Goal: Book appointment/travel/reservation

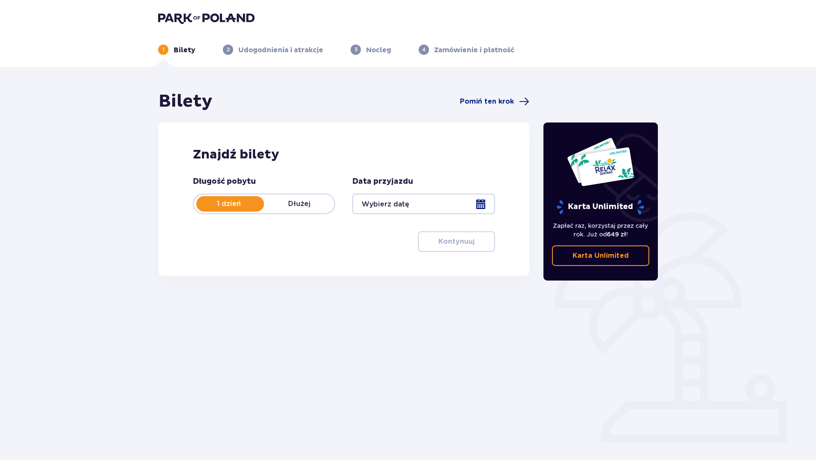
click at [428, 200] on div at bounding box center [423, 204] width 142 height 21
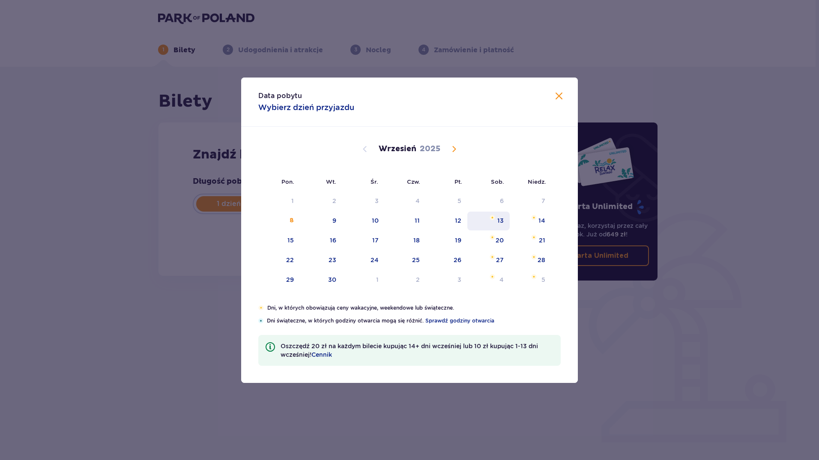
click at [504, 218] on div "13" at bounding box center [489, 221] width 42 height 19
type input "[DATE]"
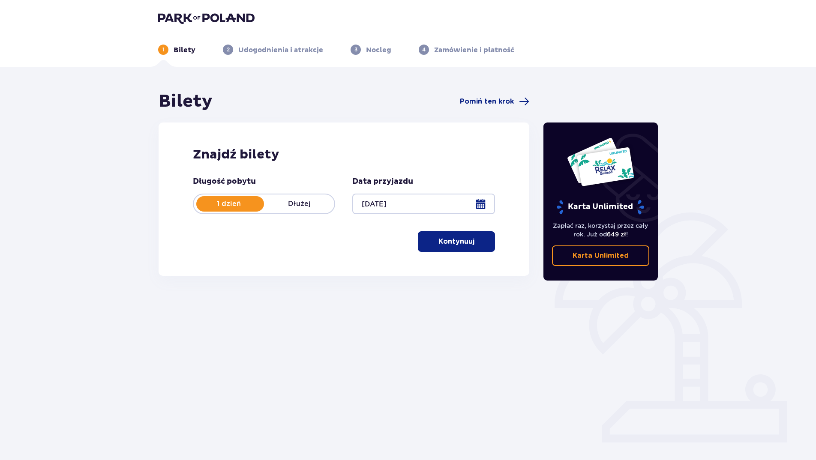
click at [452, 240] on p "Kontynuuj" at bounding box center [456, 241] width 36 height 9
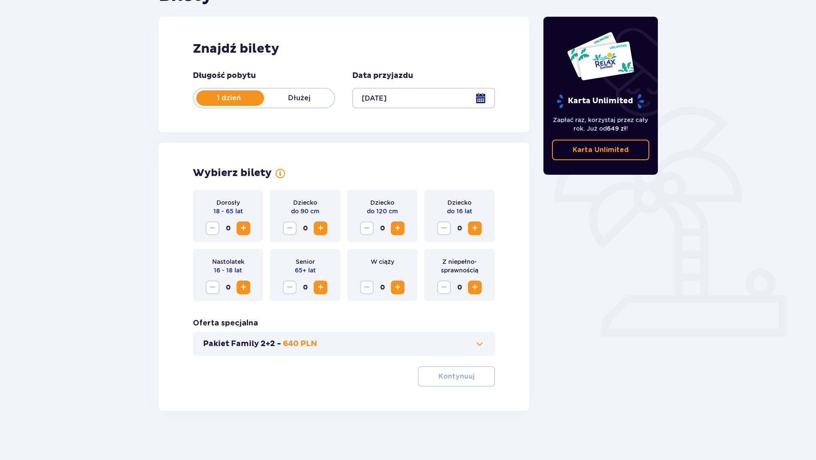
scroll to position [108, 0]
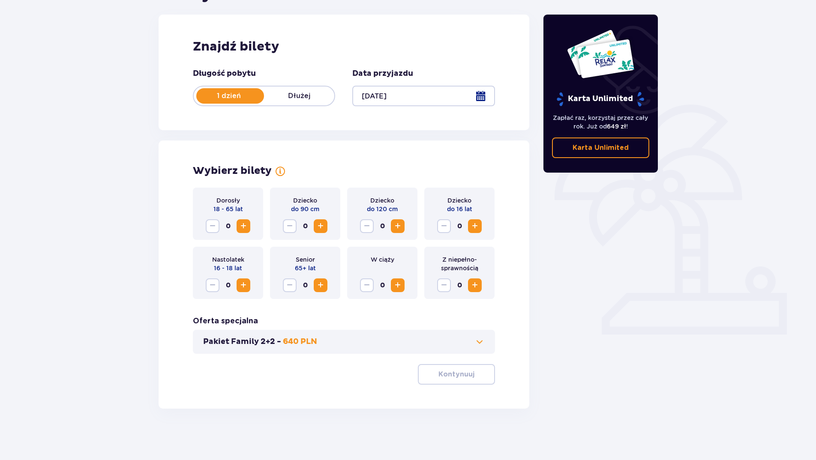
click at [247, 225] on span "Increase" at bounding box center [243, 226] width 10 height 10
click at [324, 225] on span "Increase" at bounding box center [320, 226] width 10 height 10
click at [400, 226] on span "Increase" at bounding box center [398, 226] width 10 height 10
click at [457, 372] on p "Kontynuuj" at bounding box center [456, 374] width 36 height 9
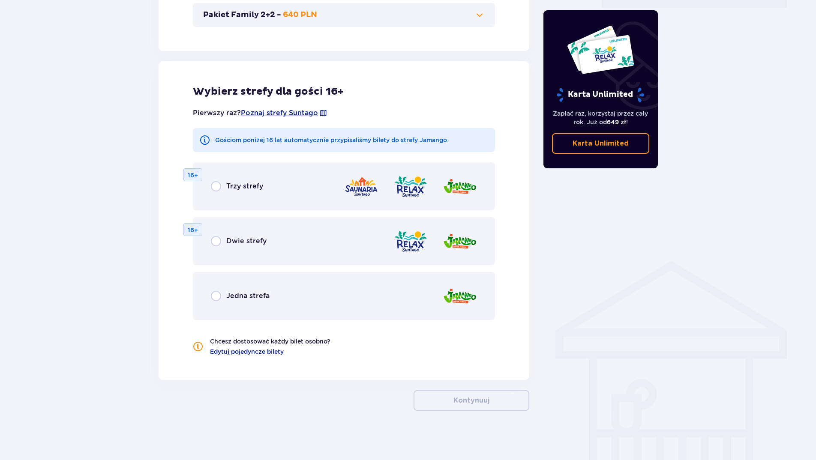
scroll to position [437, 0]
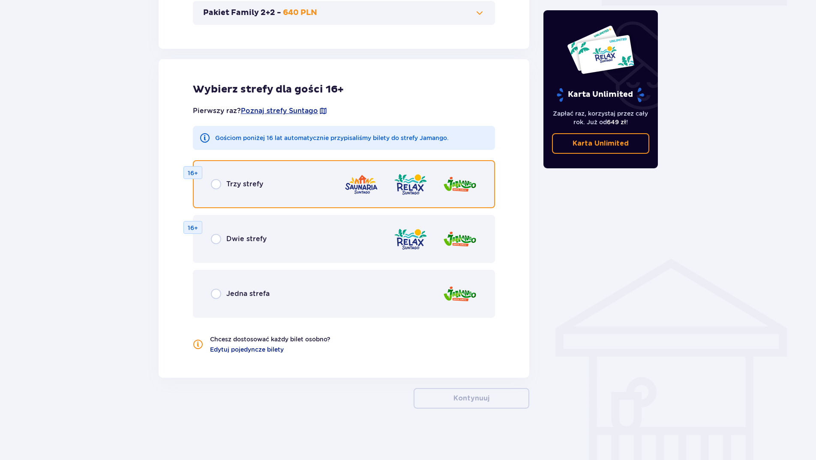
click at [216, 184] on input "radio" at bounding box center [216, 184] width 10 height 10
radio input "true"
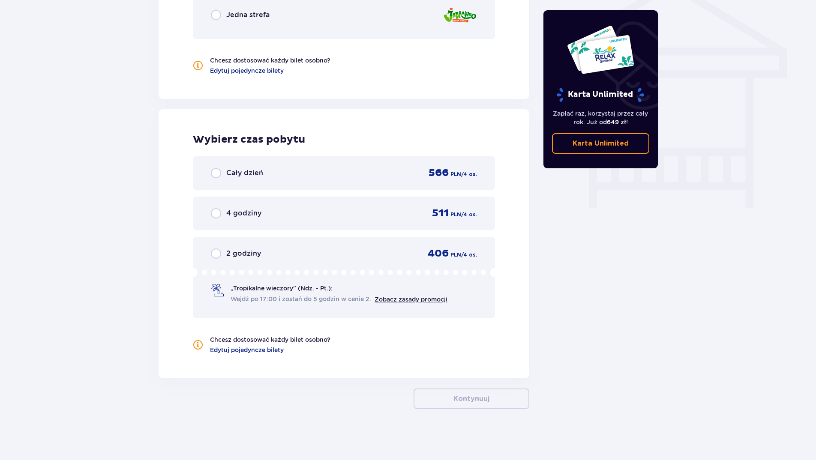
scroll to position [717, 0]
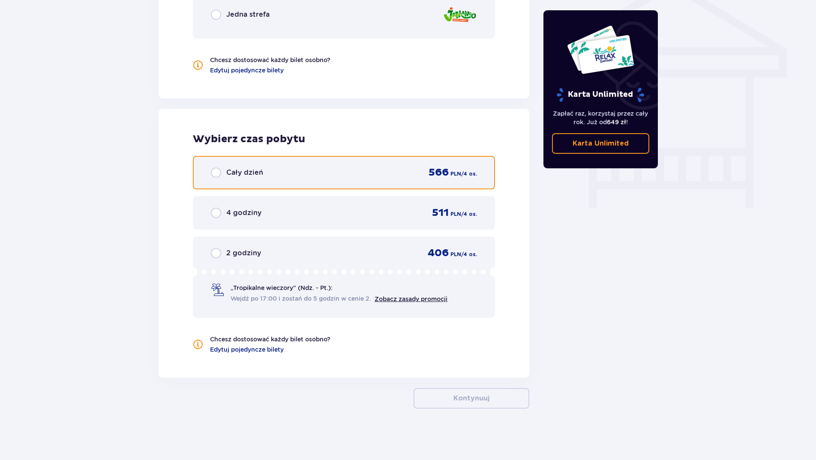
click at [214, 172] on input "radio" at bounding box center [216, 173] width 10 height 10
radio input "true"
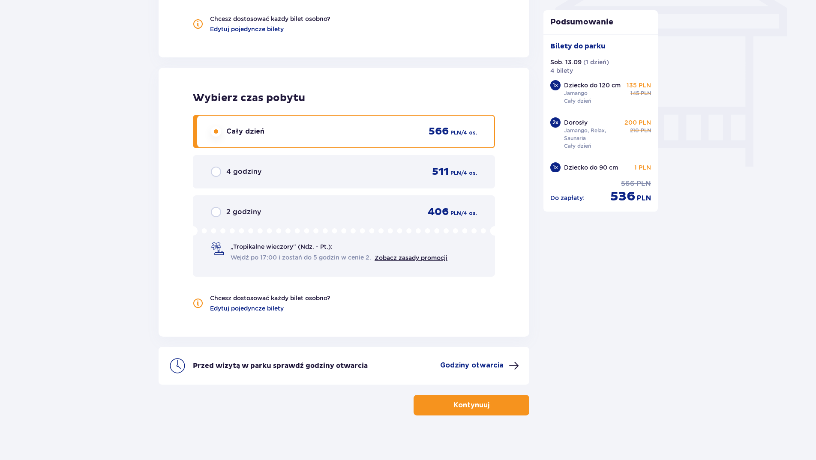
scroll to position [765, 0]
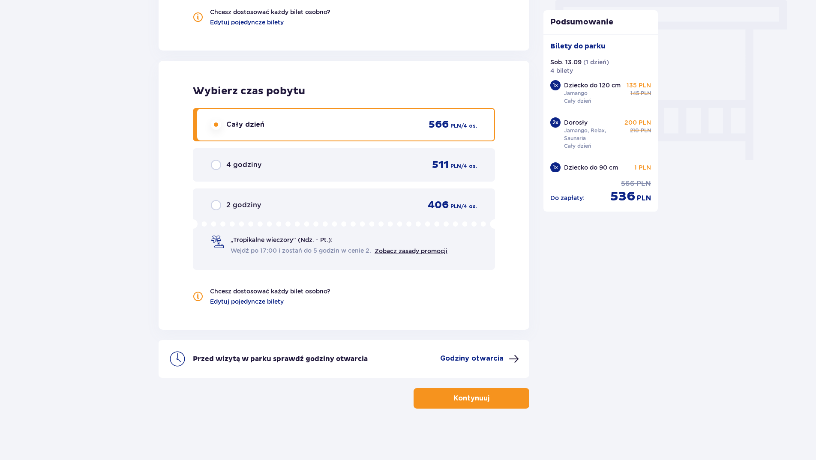
click at [512, 397] on button "Kontynuuj" at bounding box center [472, 398] width 116 height 21
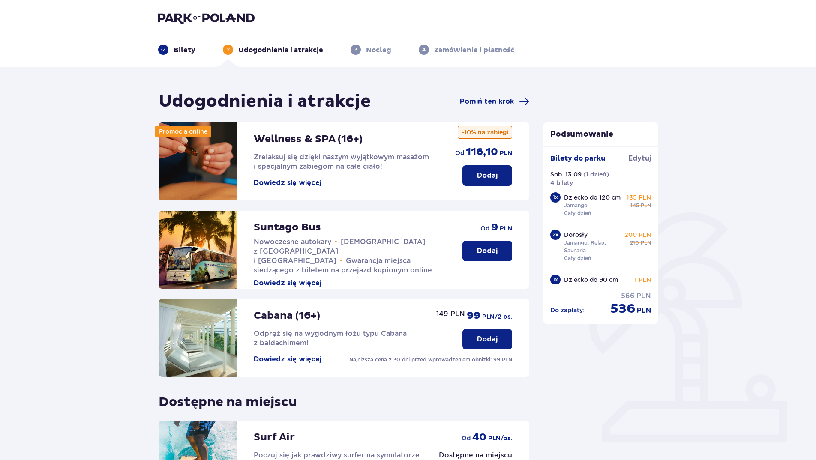
click at [377, 49] on p "Nocleg" at bounding box center [378, 49] width 25 height 9
click at [508, 99] on span "Pomiń ten krok" at bounding box center [487, 101] width 54 height 9
